Goal: Task Accomplishment & Management: Manage account settings

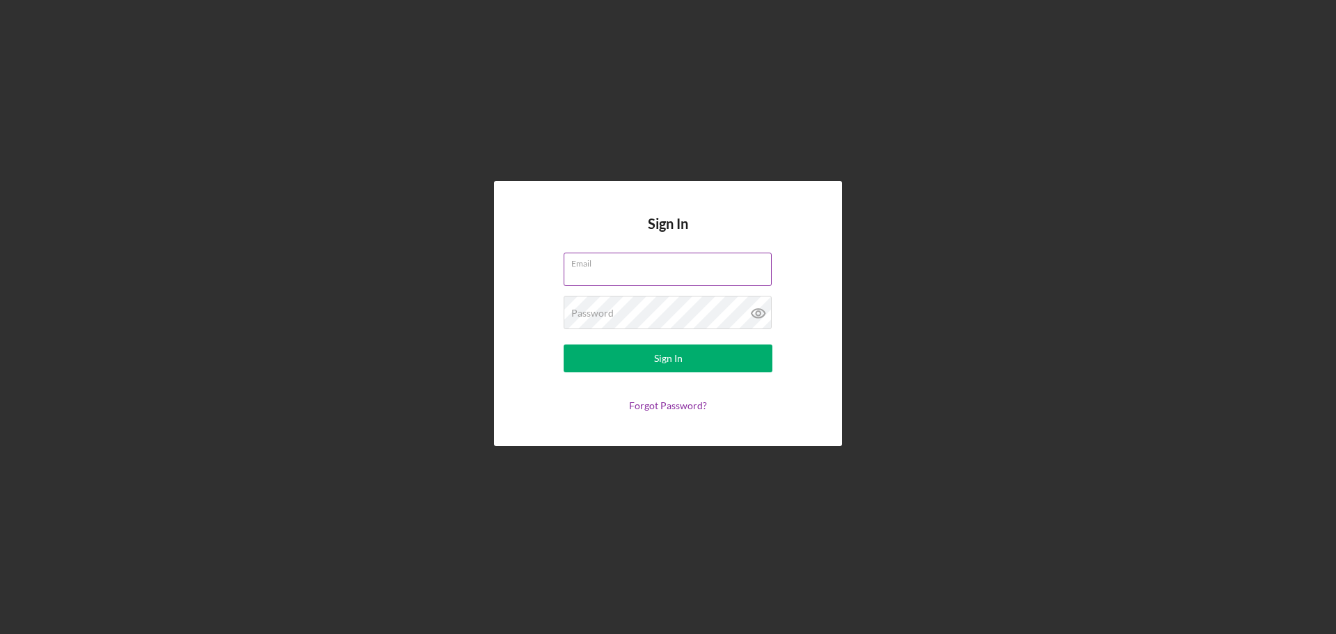
click at [703, 267] on div "Email" at bounding box center [668, 270] width 209 height 35
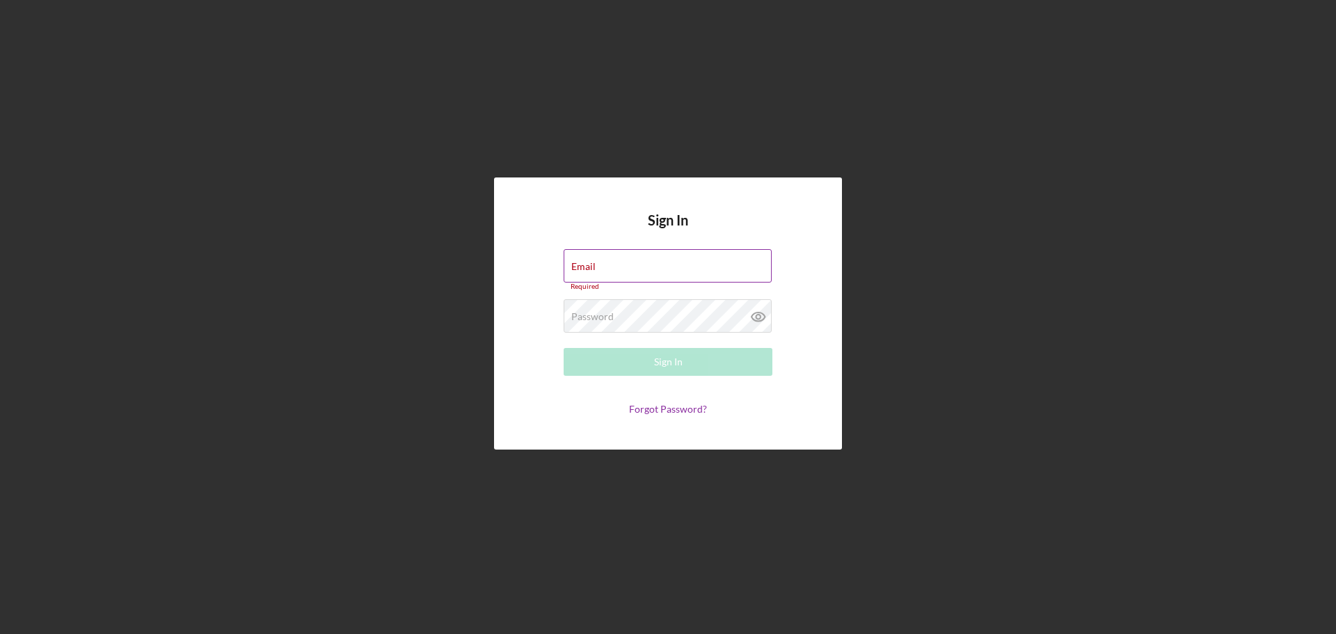
click at [703, 267] on div "Email Required" at bounding box center [668, 270] width 209 height 42
type input "[EMAIL_ADDRESS][DOMAIN_NAME]"
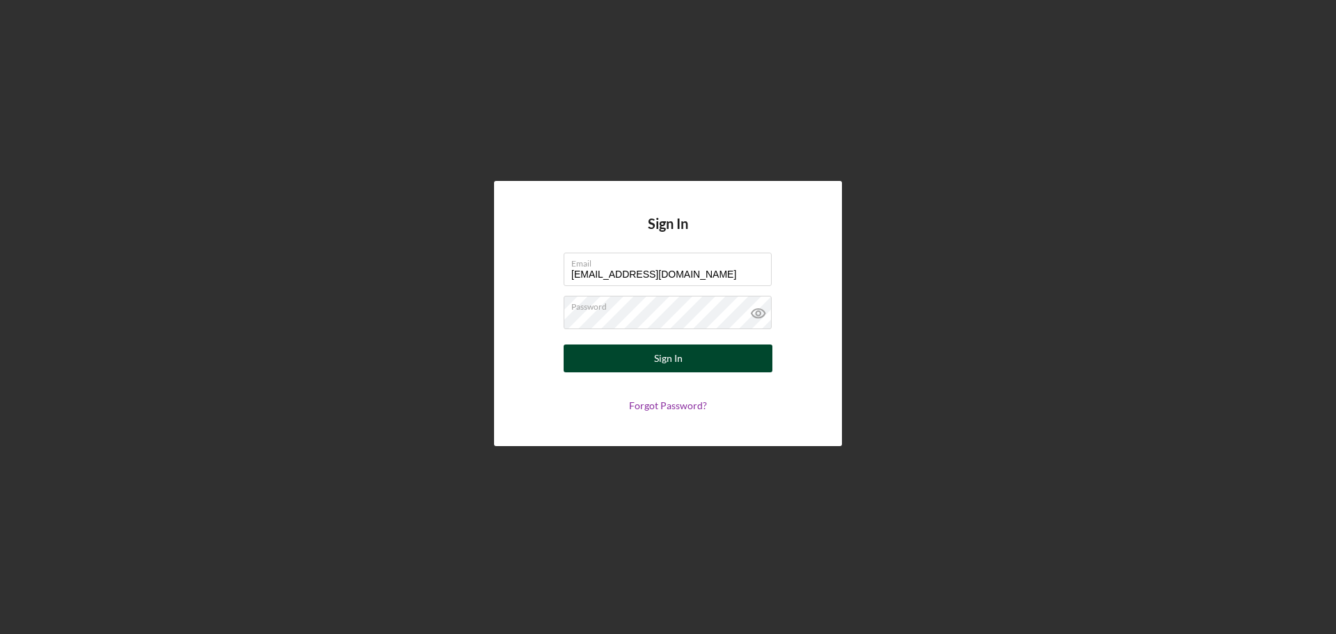
click at [656, 347] on div "Sign In" at bounding box center [668, 359] width 29 height 28
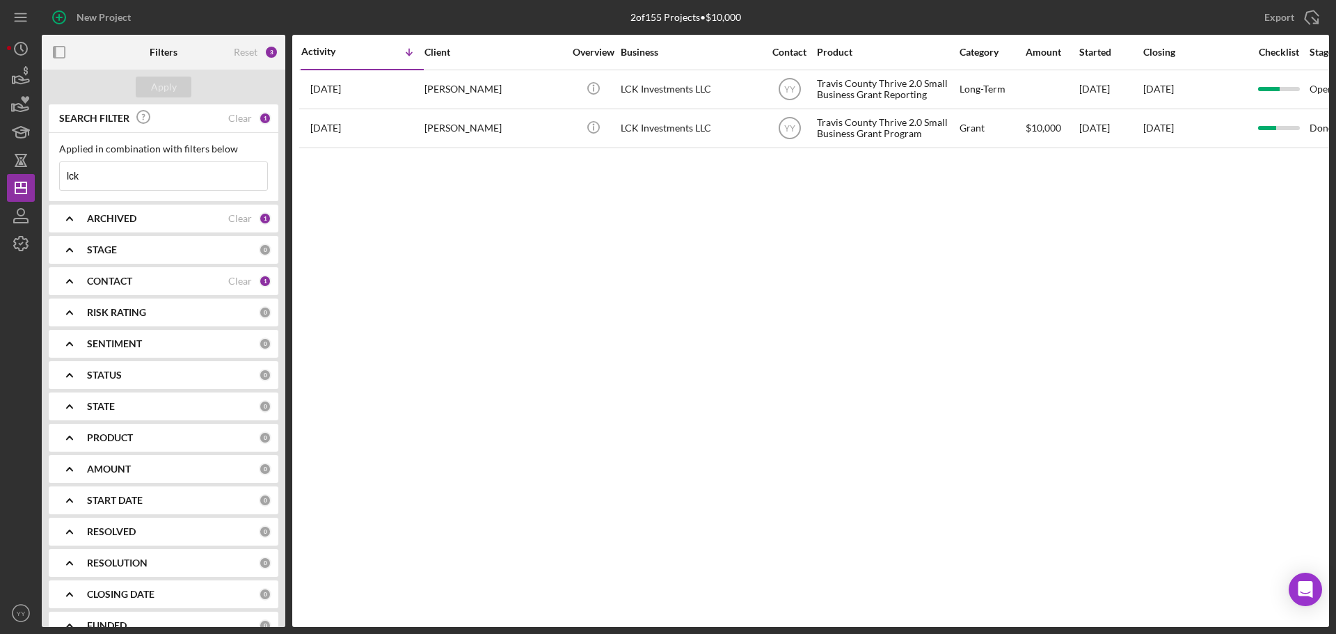
click at [126, 173] on input "lck" at bounding box center [163, 176] width 207 height 28
drag, startPoint x: 130, startPoint y: 176, endPoint x: 35, endPoint y: 172, distance: 94.7
click at [35, 172] on div "New Project 2 of 155 Projects • $10,000 lck Export Icon/Export Filters Reset 3 …" at bounding box center [668, 313] width 1322 height 627
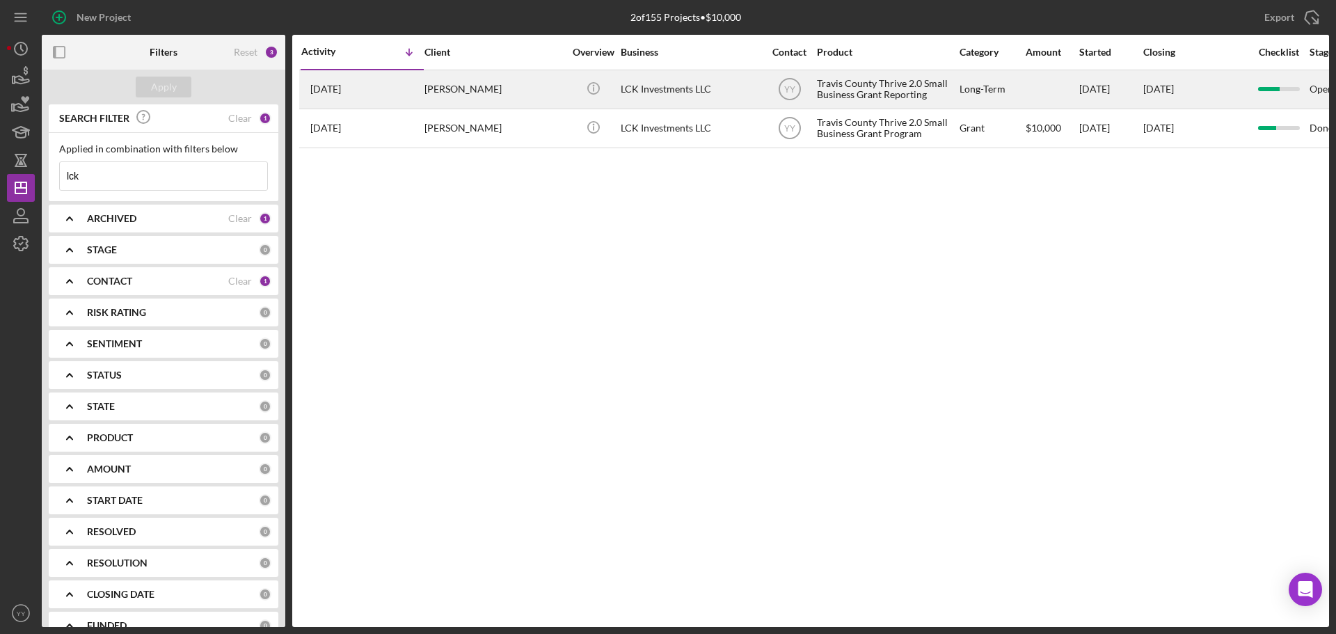
click at [504, 94] on div "[PERSON_NAME]" at bounding box center [494, 89] width 139 height 37
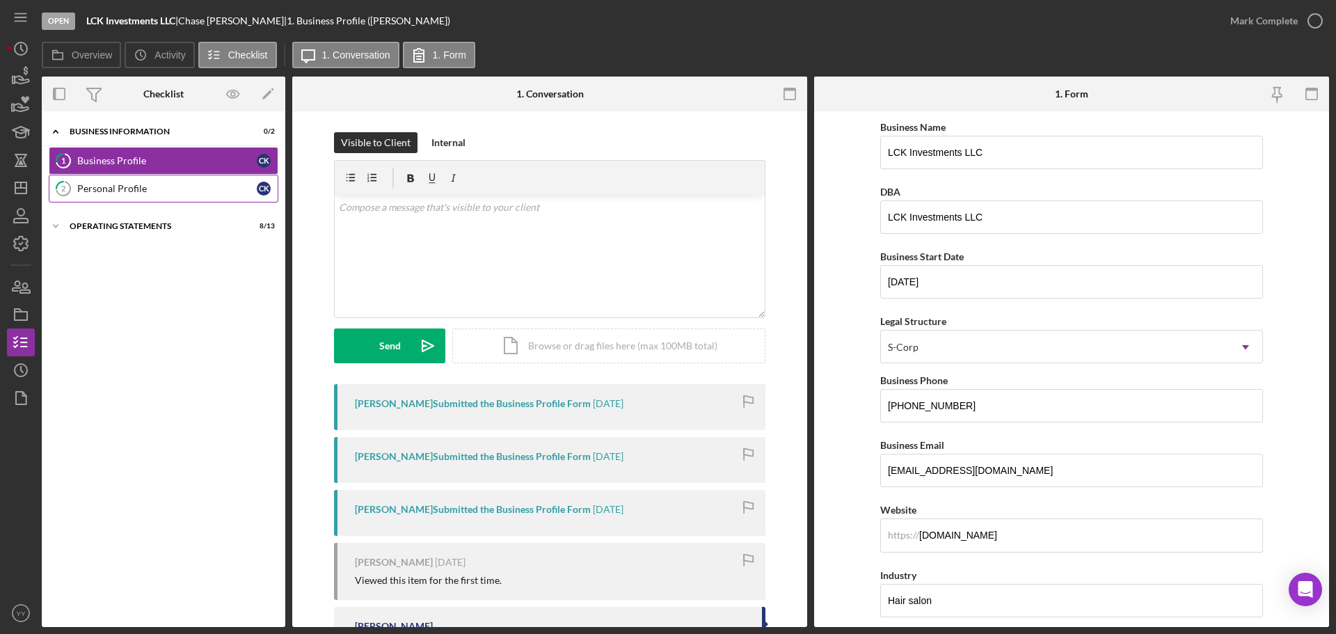
click at [83, 191] on div "Personal Profile" at bounding box center [167, 188] width 180 height 11
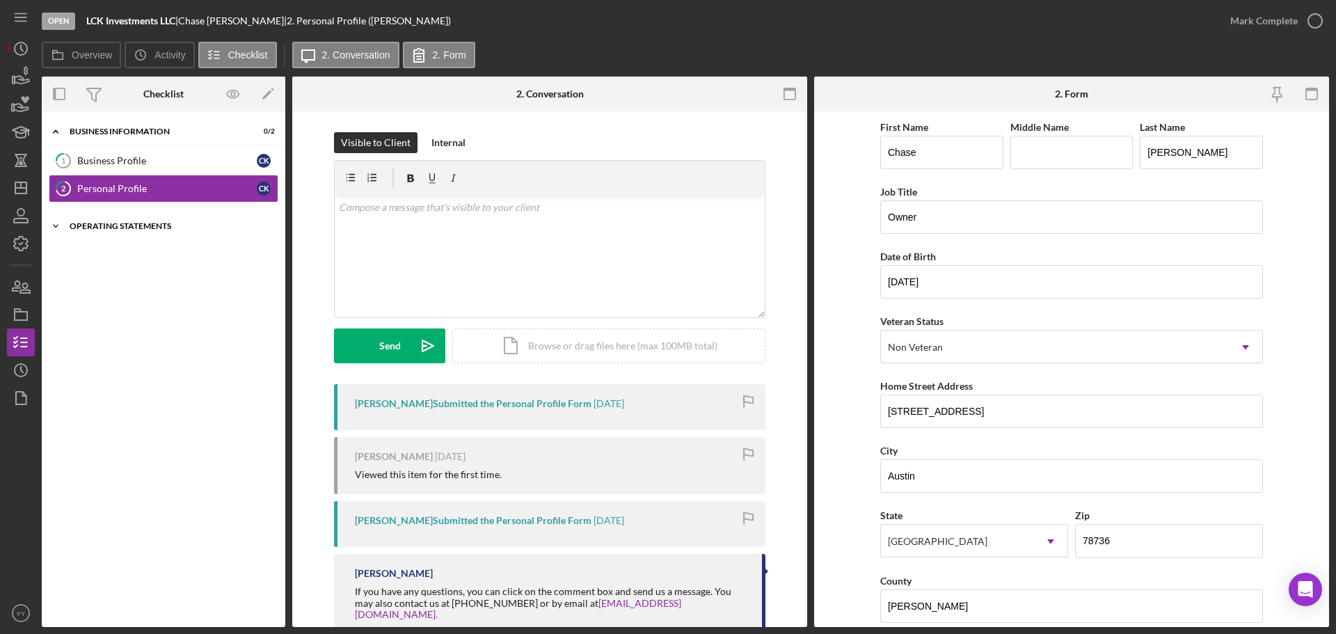
click at [109, 214] on div "Icon/Expander Operating Statements 8 / 13" at bounding box center [164, 226] width 244 height 28
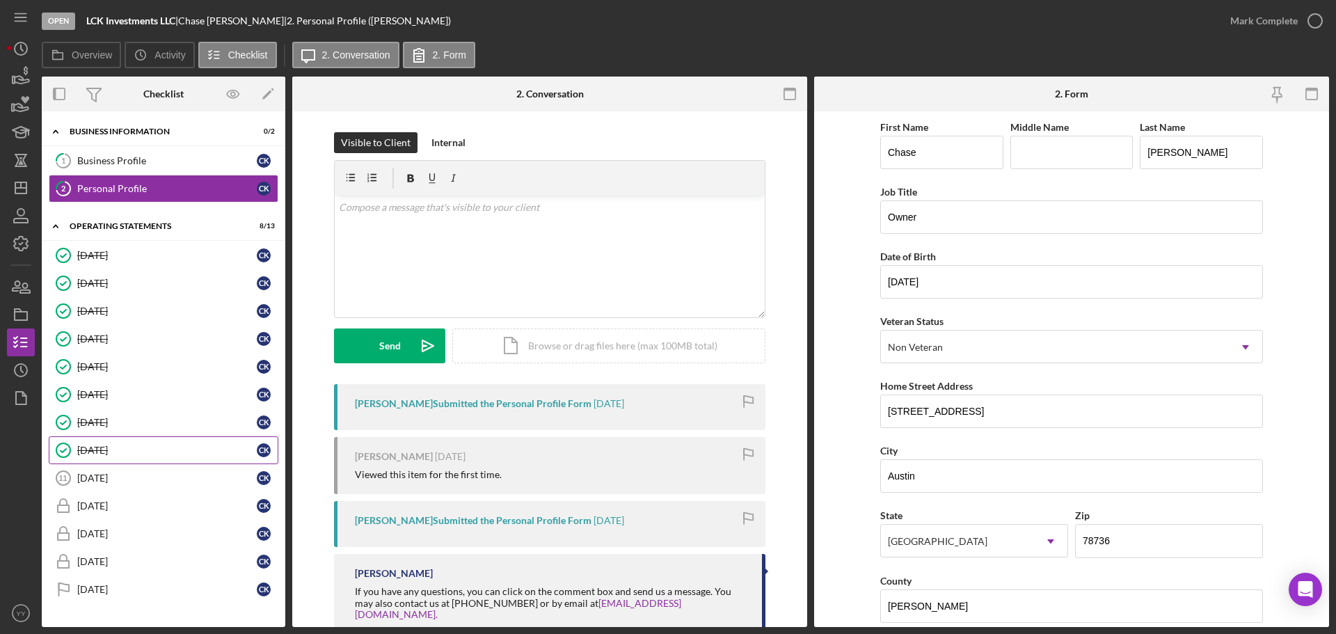
click at [150, 455] on div "[DATE]" at bounding box center [167, 450] width 180 height 11
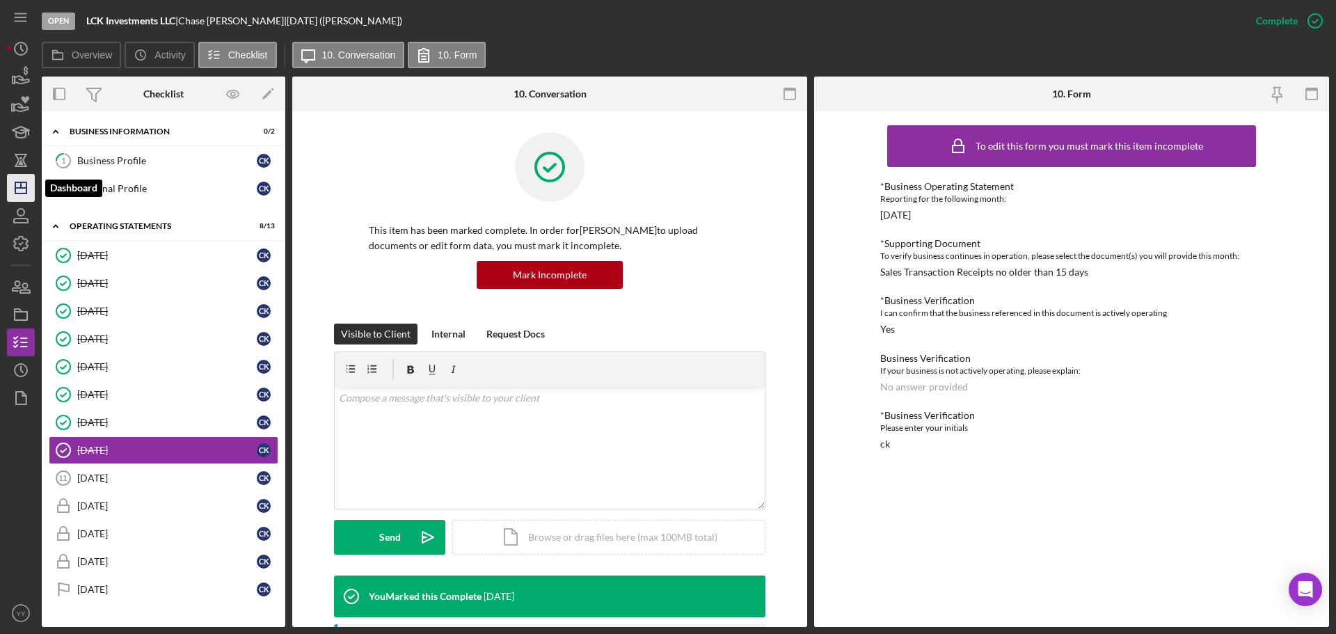
click at [22, 188] on line "button" at bounding box center [20, 188] width 11 height 0
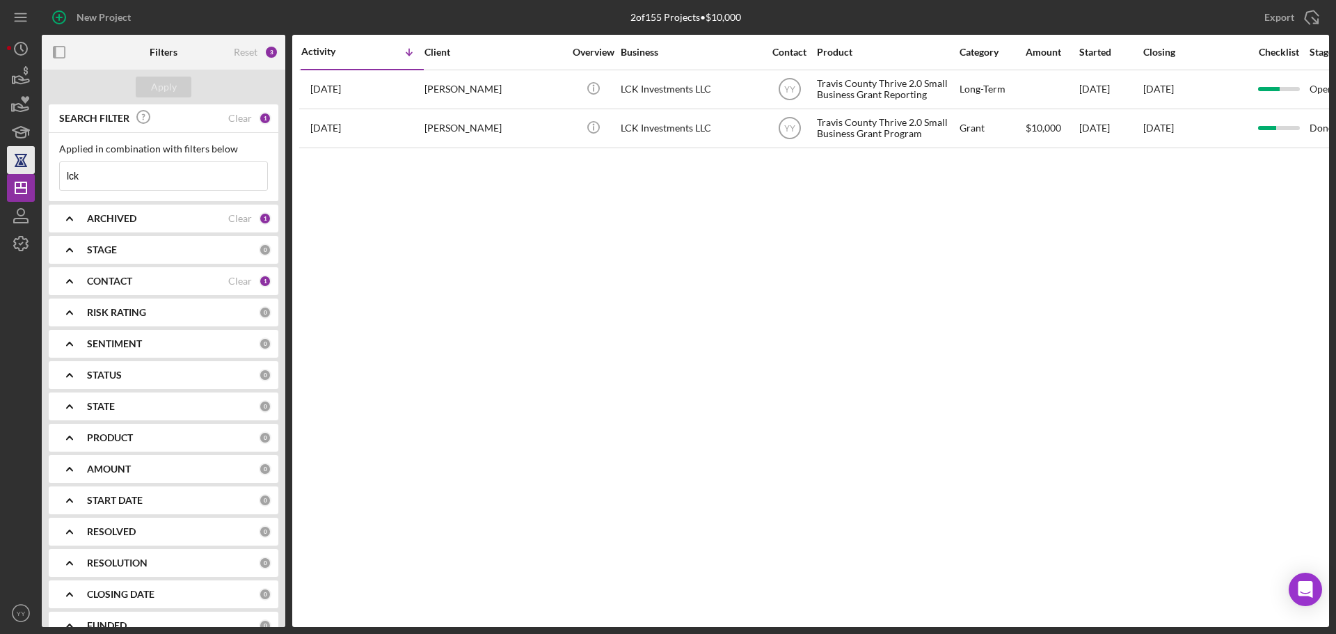
drag, startPoint x: 84, startPoint y: 171, endPoint x: 25, endPoint y: 166, distance: 59.3
click at [25, 166] on div "New Project 2 of 155 Projects • $10,000 lck Export Icon/Export Filters Reset 3 …" at bounding box center [668, 313] width 1322 height 627
type input "[PERSON_NAME]"
